Goal: Transaction & Acquisition: Purchase product/service

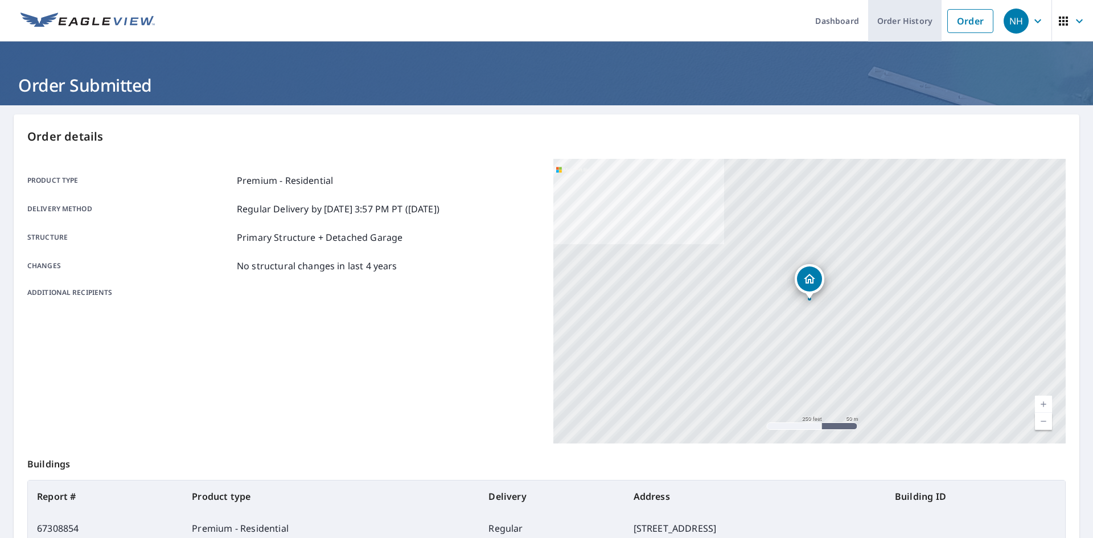
click at [895, 31] on link "Order History" at bounding box center [904, 21] width 73 height 42
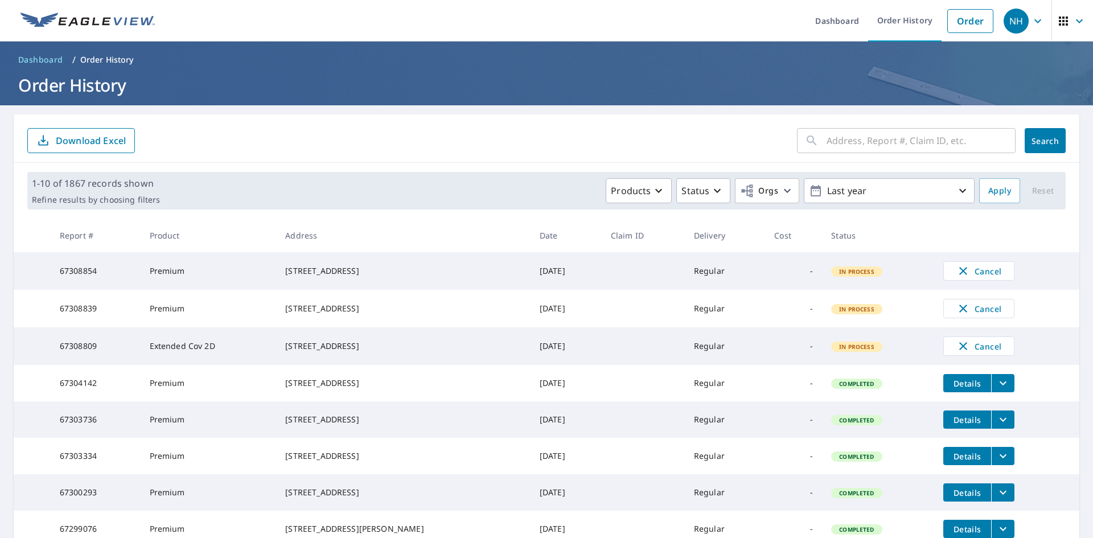
click at [838, 144] on input "text" at bounding box center [921, 141] width 189 height 32
type input "[STREET_ADDRESS]"
click button "Search" at bounding box center [1045, 140] width 41 height 25
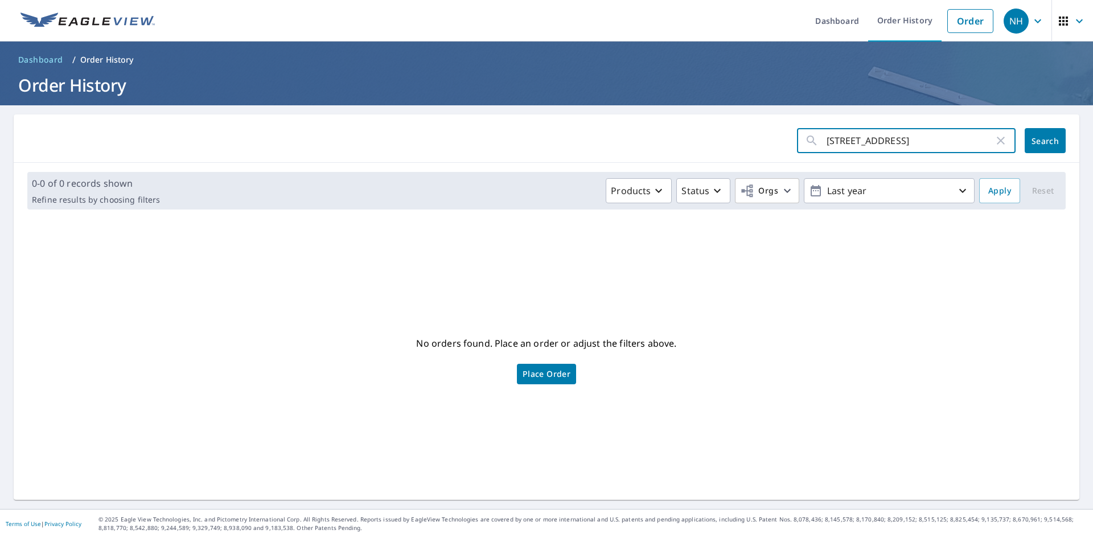
click at [858, 140] on input "[STREET_ADDRESS]" at bounding box center [910, 141] width 167 height 32
type input "[STREET_ADDRESS]"
click button "Search" at bounding box center [1045, 140] width 41 height 25
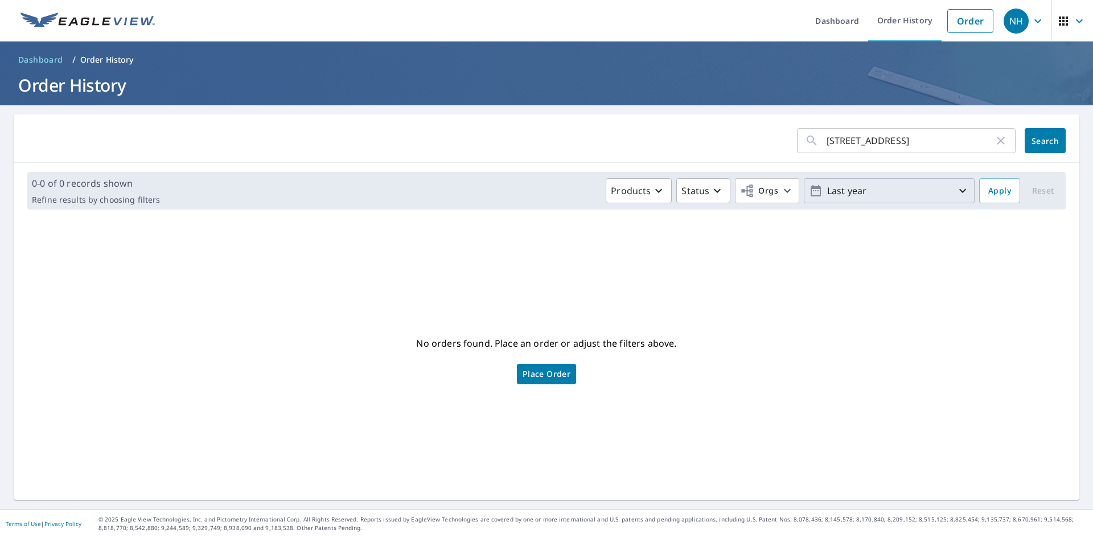
click at [910, 192] on p "Last year" at bounding box center [889, 191] width 133 height 20
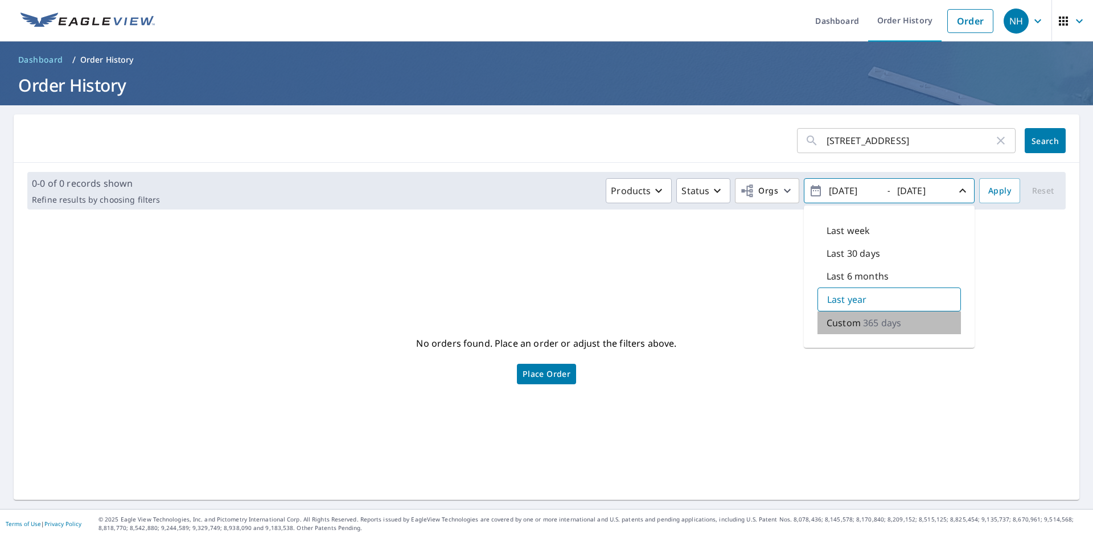
click at [910, 331] on div "Custom 365 days" at bounding box center [889, 322] width 143 height 23
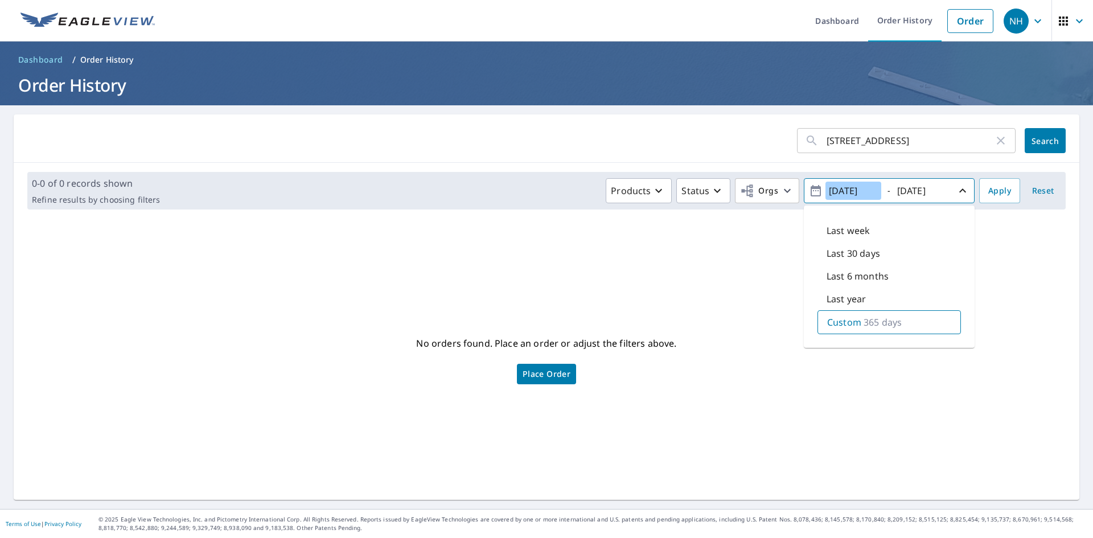
click at [859, 195] on input "[DATE]" at bounding box center [854, 191] width 56 height 18
type input "[DATE]"
click at [1000, 198] on button "Apply" at bounding box center [999, 190] width 41 height 25
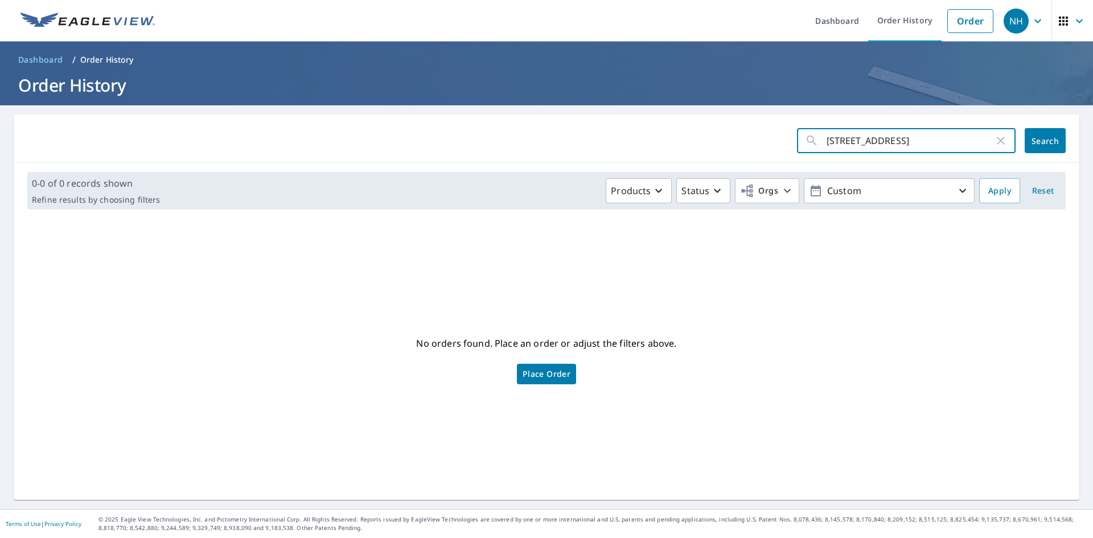
drag, startPoint x: 978, startPoint y: 143, endPoint x: 846, endPoint y: 150, distance: 132.3
click at [846, 150] on input "[STREET_ADDRESS]" at bounding box center [910, 141] width 167 height 32
type input "1909"
click button "Search" at bounding box center [1045, 140] width 41 height 25
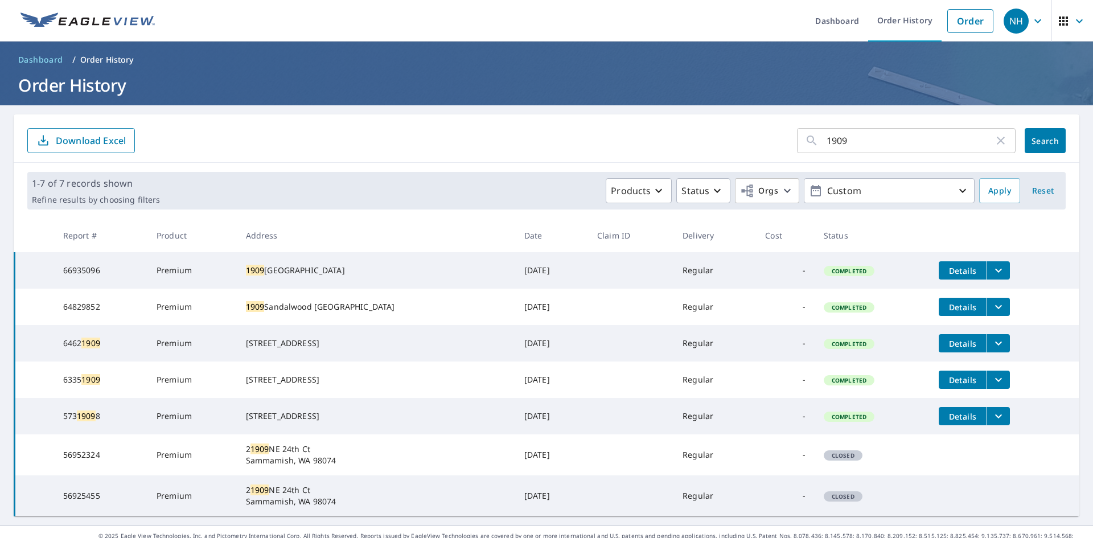
click at [887, 136] on input "1909" at bounding box center [910, 141] width 167 height 32
type input "[STREET_ADDRESS]"
click at [1047, 143] on span "Search" at bounding box center [1045, 141] width 23 height 11
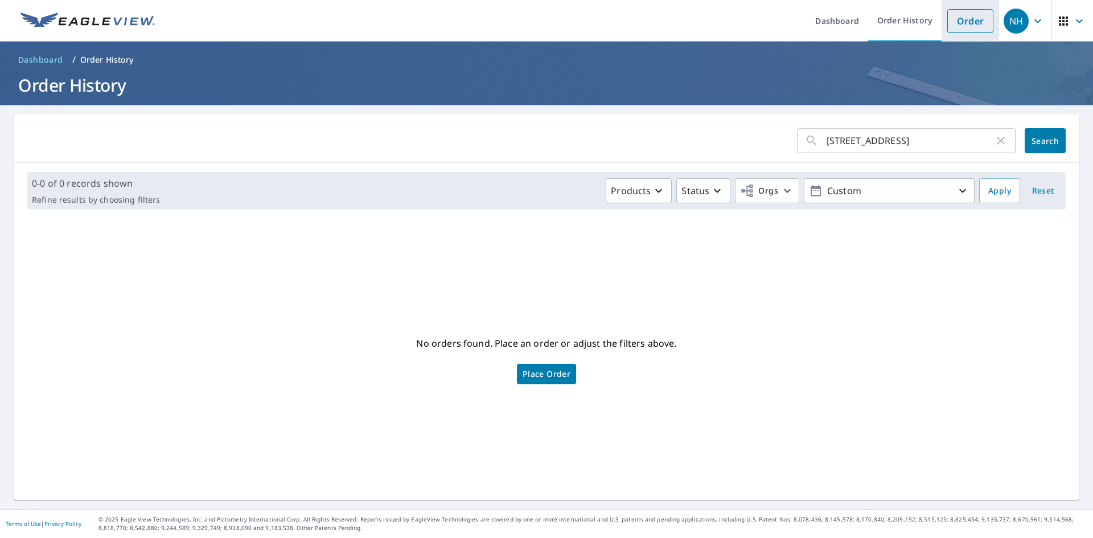
click at [973, 20] on link "Order" at bounding box center [970, 21] width 46 height 24
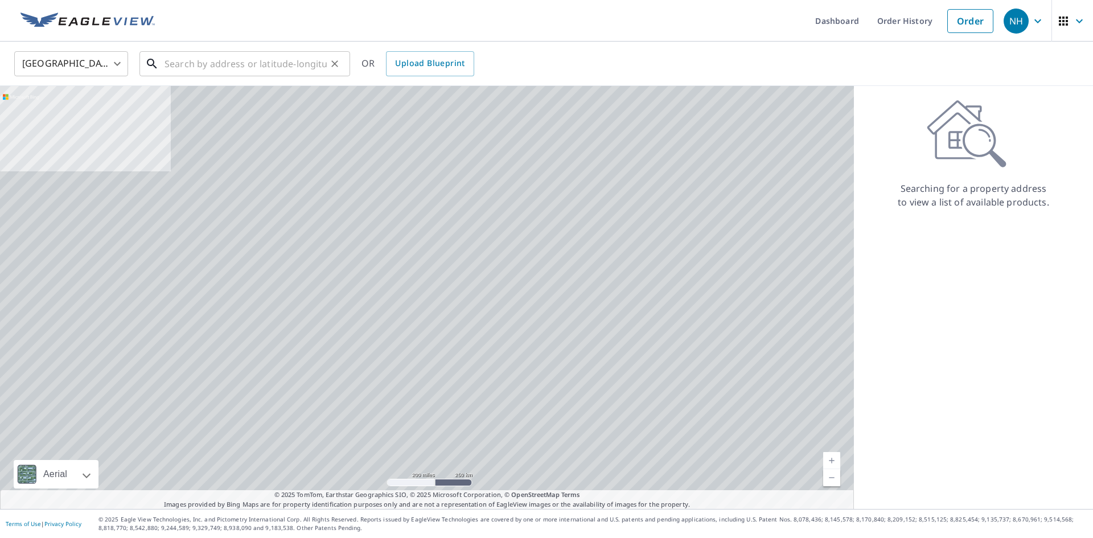
click at [268, 67] on input "text" at bounding box center [246, 64] width 162 height 32
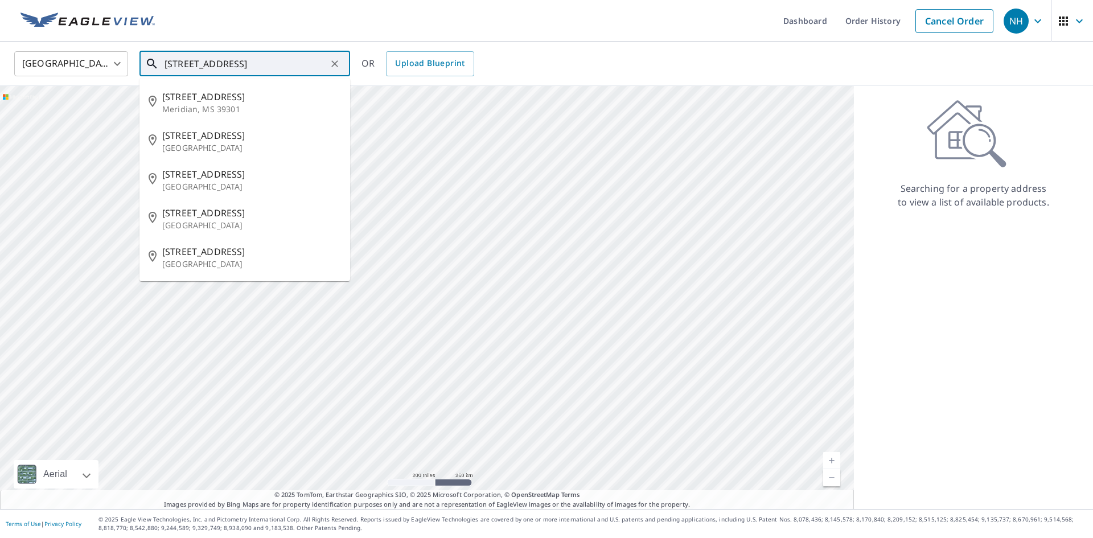
click at [278, 60] on input "[STREET_ADDRESS]" at bounding box center [246, 64] width 162 height 32
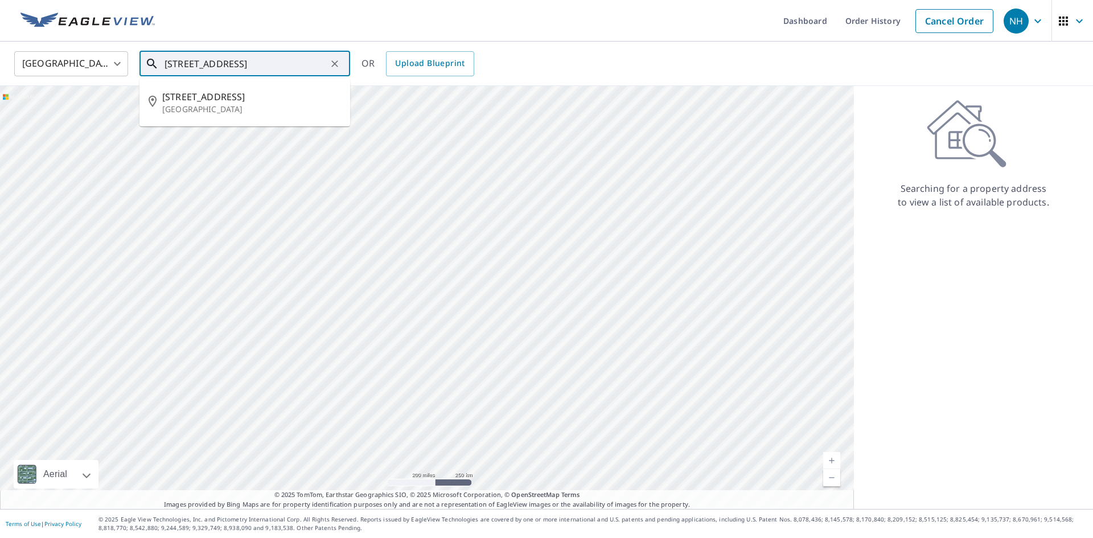
type input "[STREET_ADDRESS]"
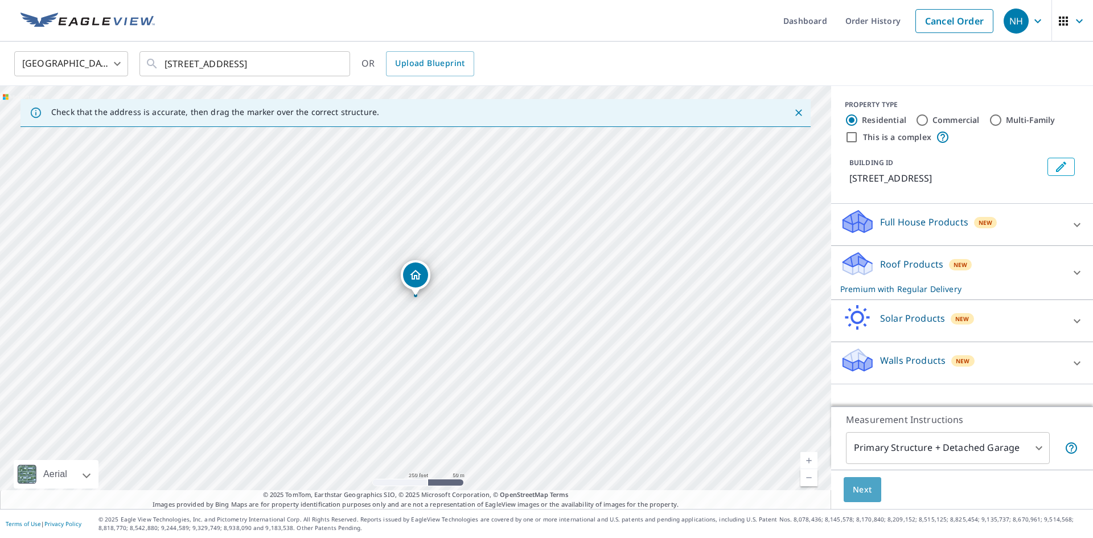
click at [872, 486] on button "Next" at bounding box center [863, 490] width 38 height 26
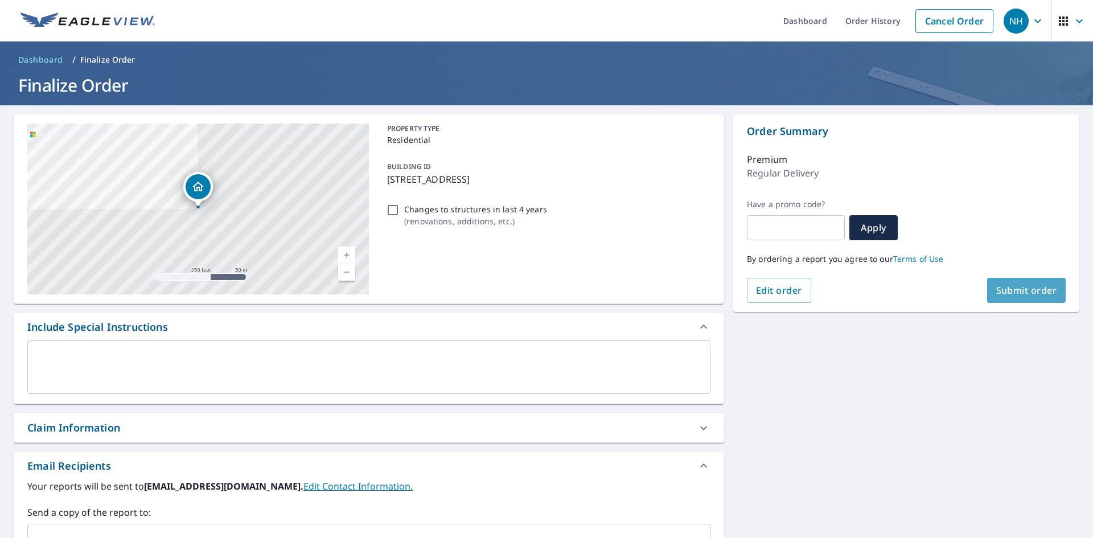
click at [1006, 297] on button "Submit order" at bounding box center [1026, 290] width 79 height 25
checkbox input "true"
